Goal: Entertainment & Leisure: Consume media (video, audio)

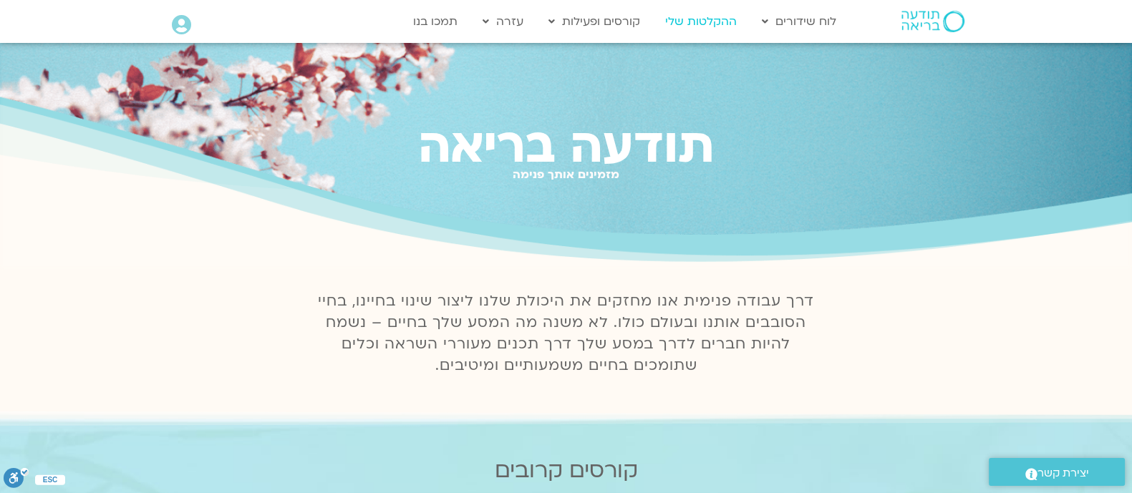
click at [678, 23] on link "ההקלטות שלי" at bounding box center [701, 21] width 86 height 27
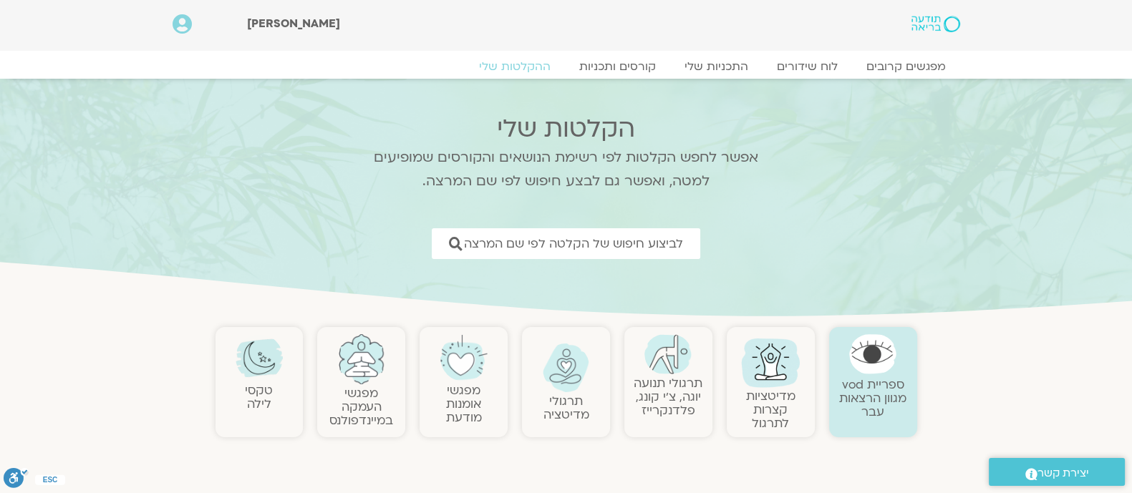
click at [669, 389] on link "תרגולי תנועה יוגה, צ׳י קונג, פלדנקרייז" at bounding box center [667, 397] width 69 height 44
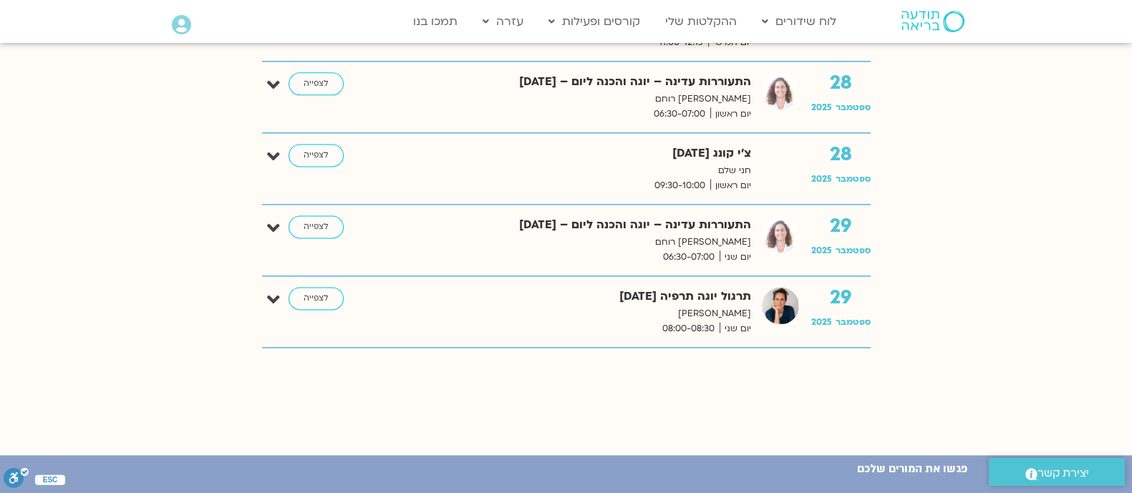
scroll to position [2451, 0]
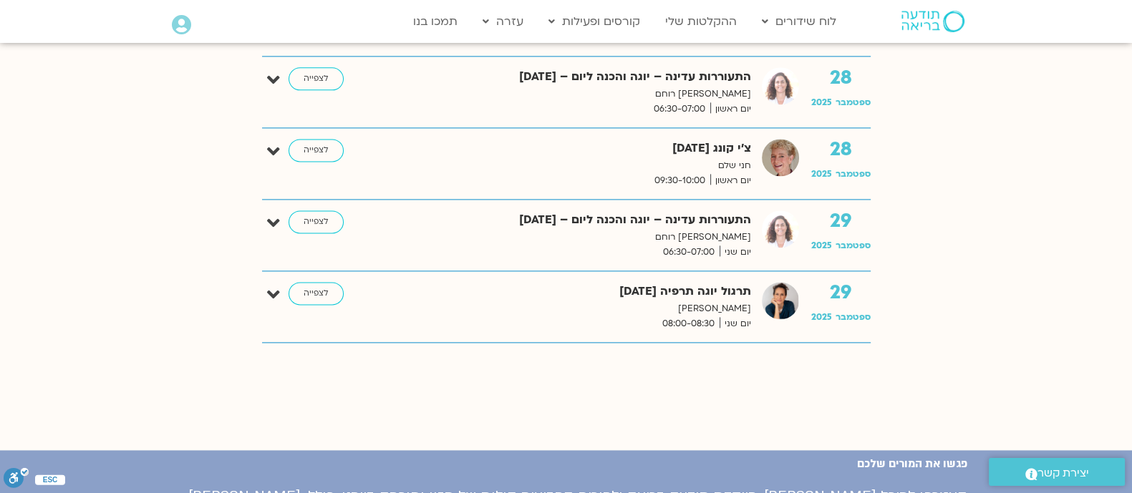
drag, startPoint x: 1144, startPoint y: 43, endPoint x: 1134, endPoint y: 326, distance: 282.9
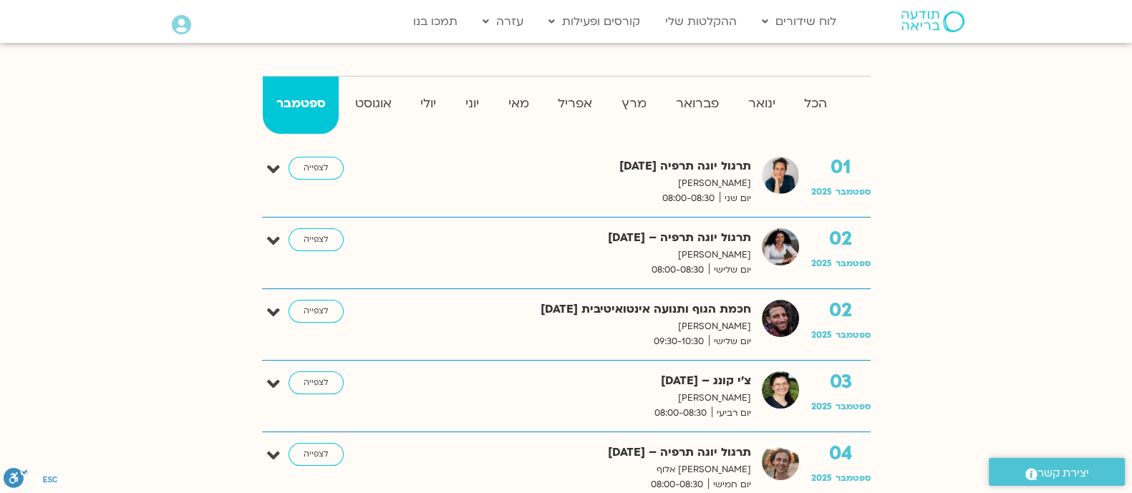
scroll to position [0, 0]
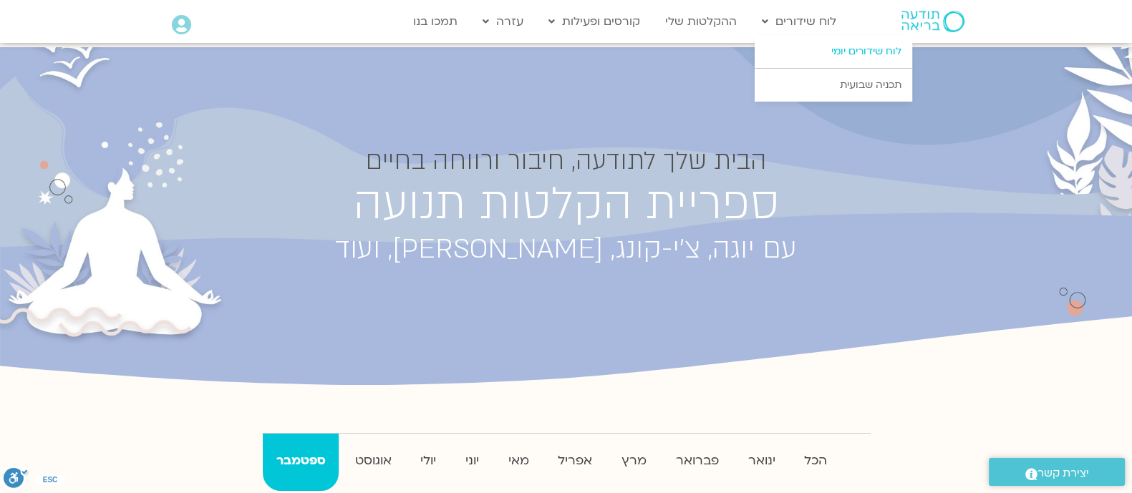
click at [825, 54] on link "לוח שידורים יומי" at bounding box center [832, 51] width 157 height 33
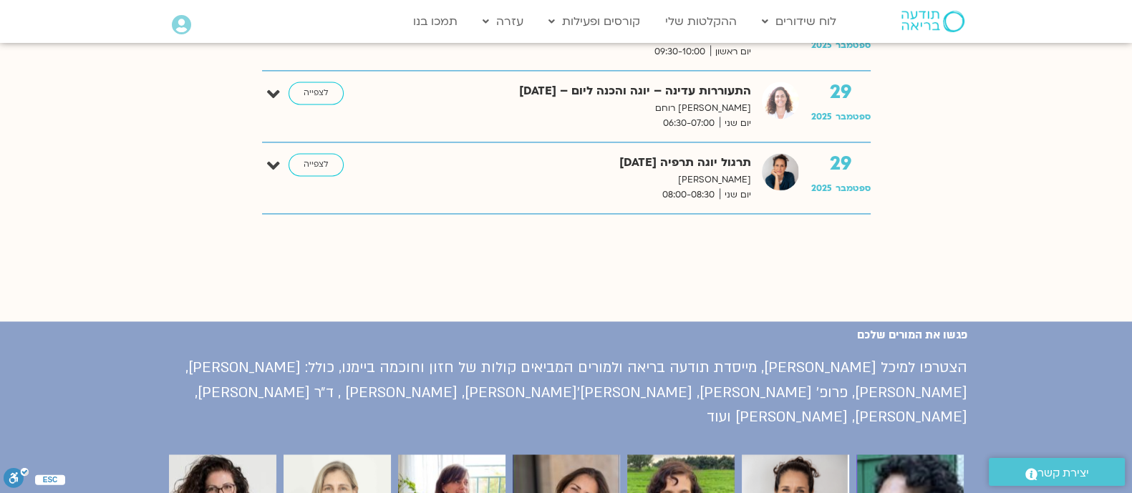
scroll to position [2601, 0]
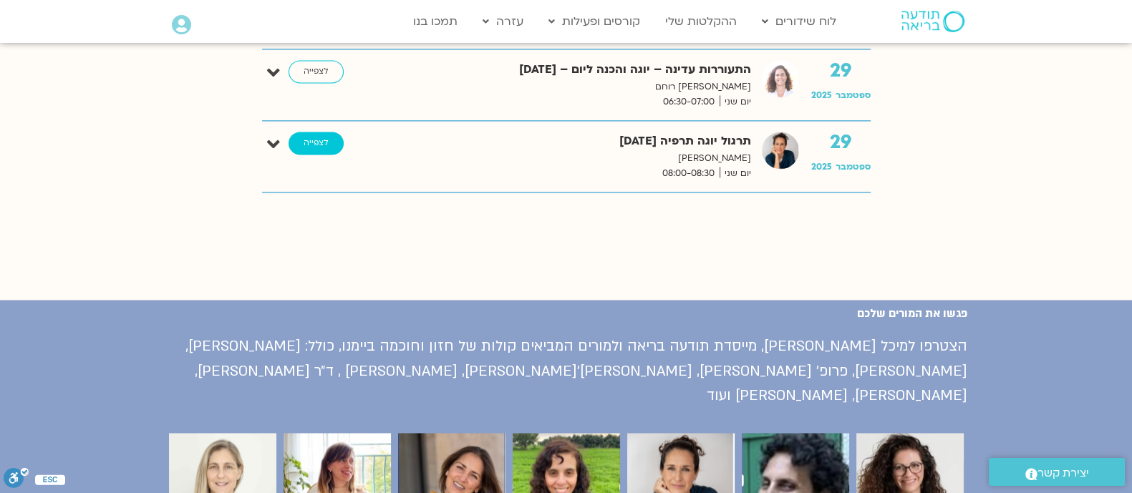
click at [302, 142] on link "לצפייה" at bounding box center [315, 143] width 55 height 23
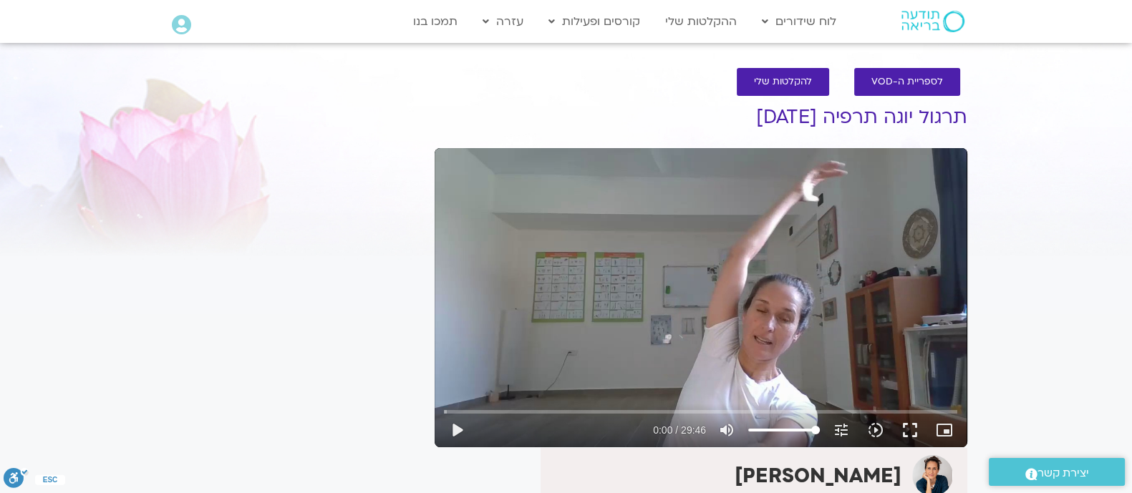
click at [702, 277] on div "Skip Ad play_arrow 0:00 / 29:46 volume_up Mute tune Resolution Auto 720p slow_m…" at bounding box center [700, 297] width 533 height 299
click at [702, 277] on div "Skip Ad pause 0:00 / 29:46 volume_up Mute tune Resolution Auto 720p slow_motion…" at bounding box center [700, 297] width 533 height 299
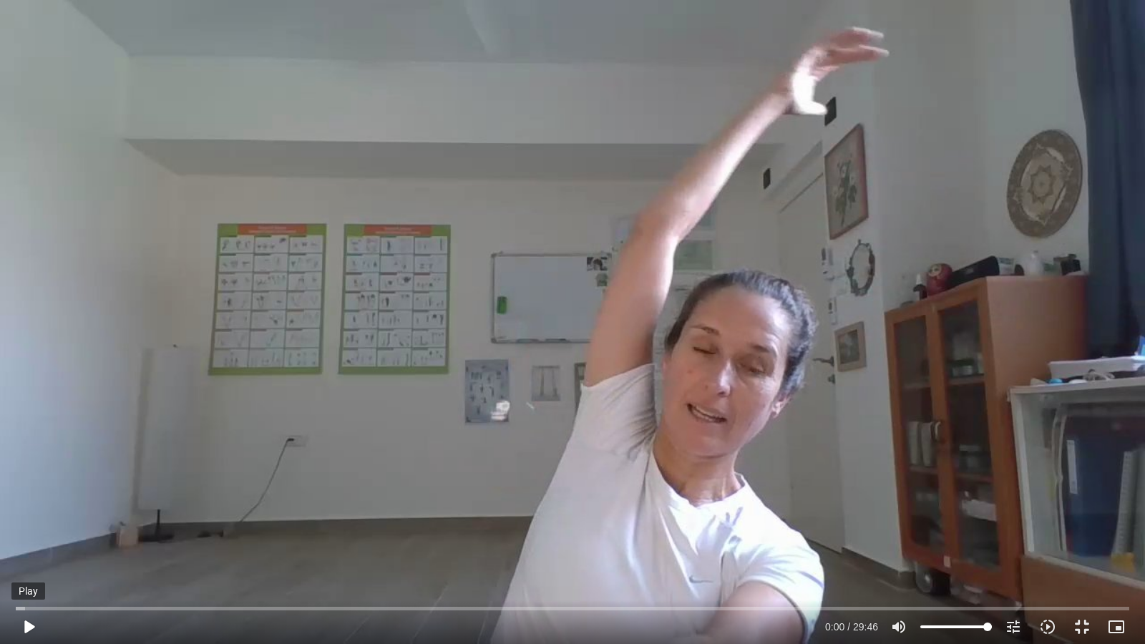
click at [19, 492] on button "play_arrow" at bounding box center [28, 627] width 34 height 34
type input "2.496834"
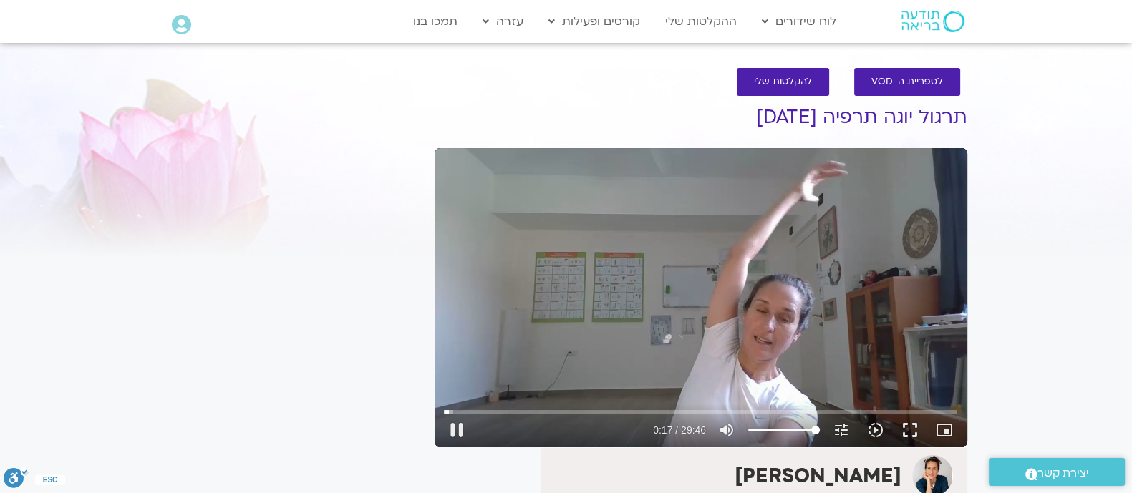
click at [716, 359] on div "Skip Ad 0:50 pause 0:17 / 29:46 volume_up Mute tune Resolution Auto 720p slow_m…" at bounding box center [700, 297] width 533 height 299
drag, startPoint x: 716, startPoint y: 359, endPoint x: 716, endPoint y: 467, distance: 108.1
click at [716, 359] on div "Skip Ad 0:50 play_arrow 0:17 / 29:46 volume_up Mute tune Resolution Auto 720p s…" at bounding box center [700, 297] width 533 height 299
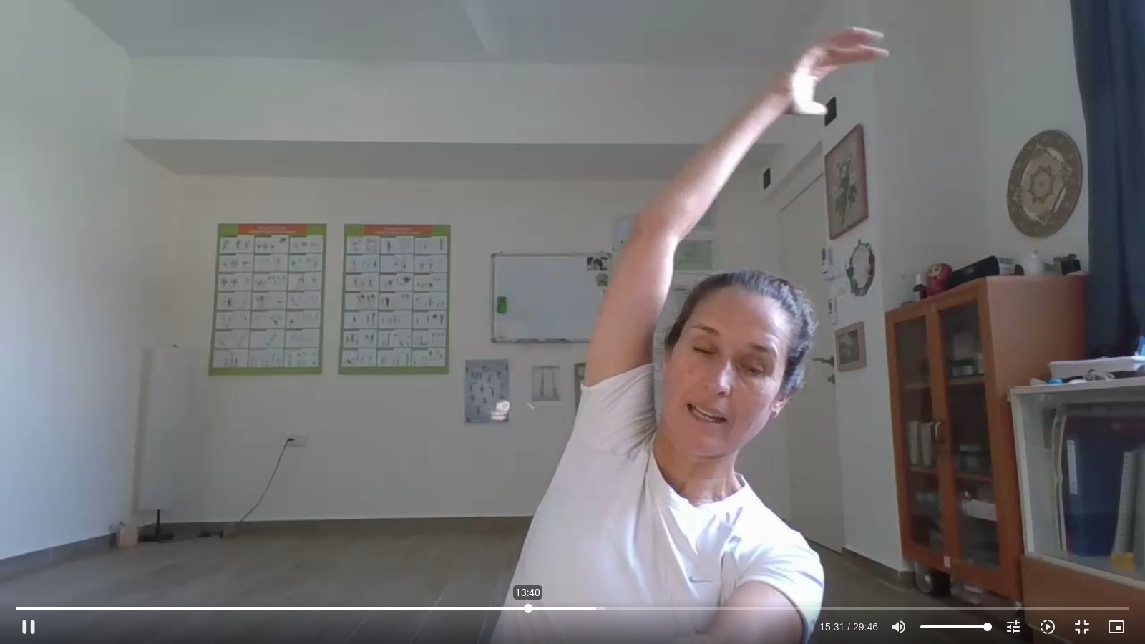
click at [528, 492] on input "Seek" at bounding box center [573, 608] width 1114 height 9
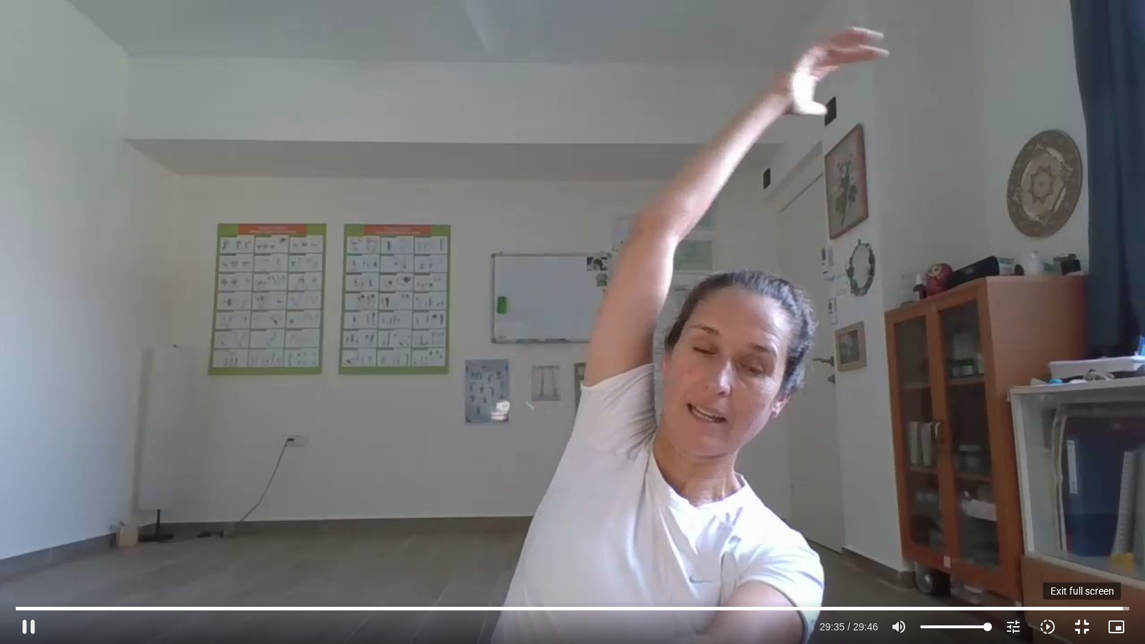
click at [1076, 492] on button "fullscreen_exit" at bounding box center [1082, 627] width 34 height 34
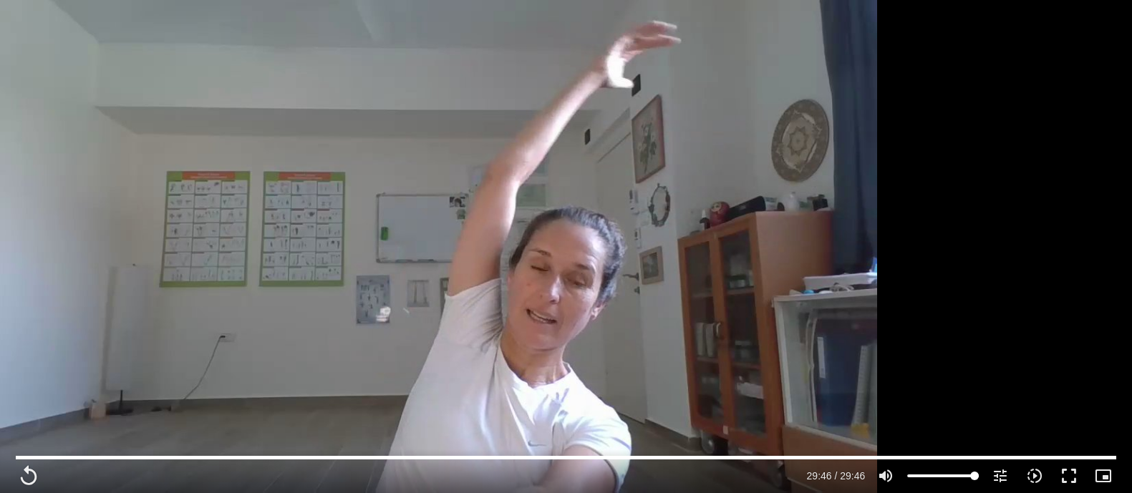
type input "1786.2"
